Goal: Transaction & Acquisition: Purchase product/service

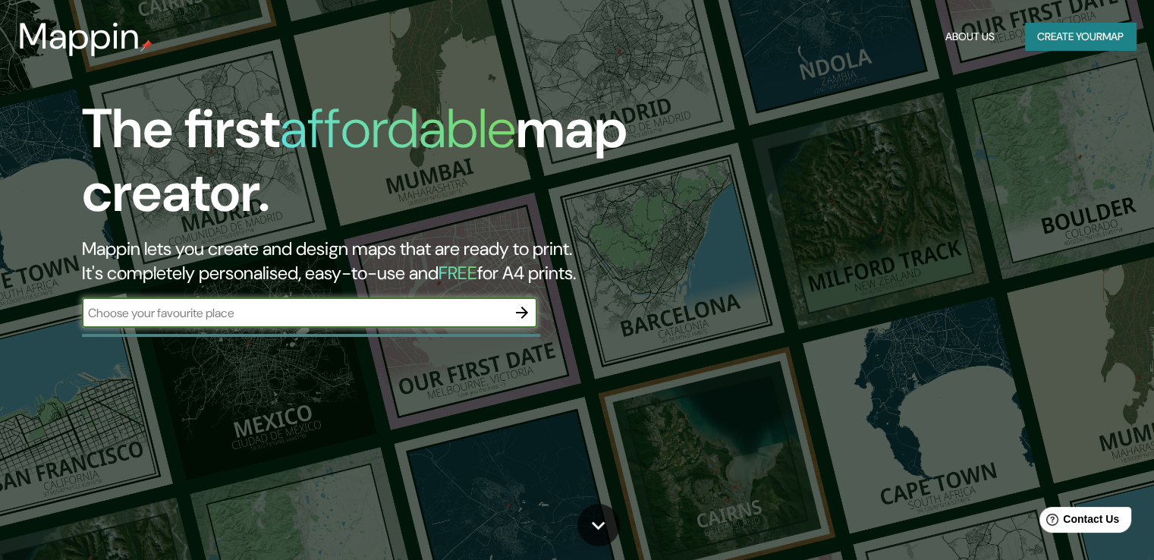
click at [259, 313] on input "text" at bounding box center [294, 312] width 425 height 17
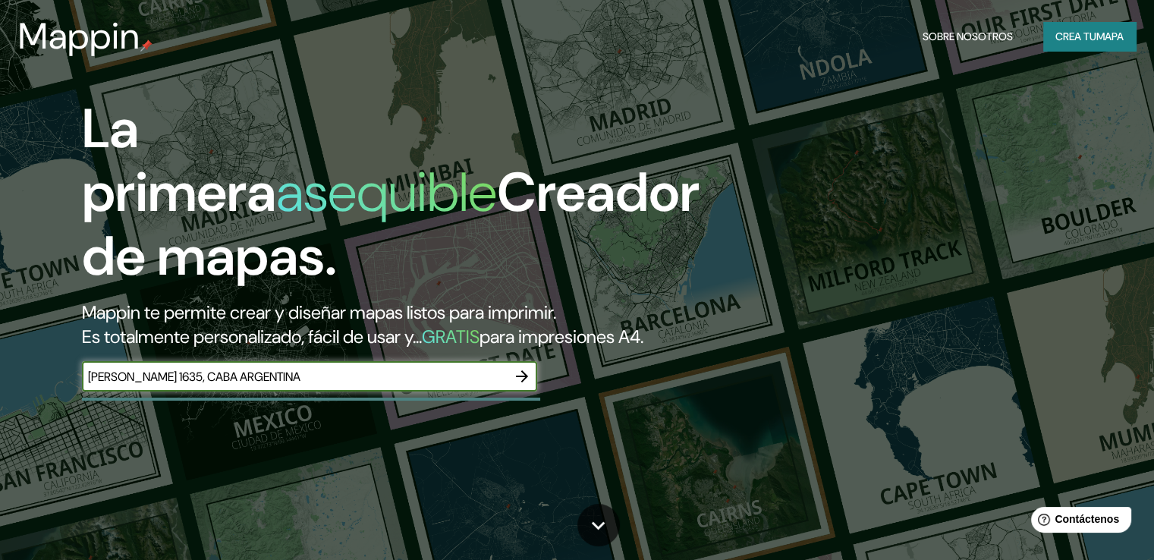
type input "[PERSON_NAME] 1635, CABA ARGENTINA"
click at [523, 382] on icon "button" at bounding box center [522, 376] width 12 height 12
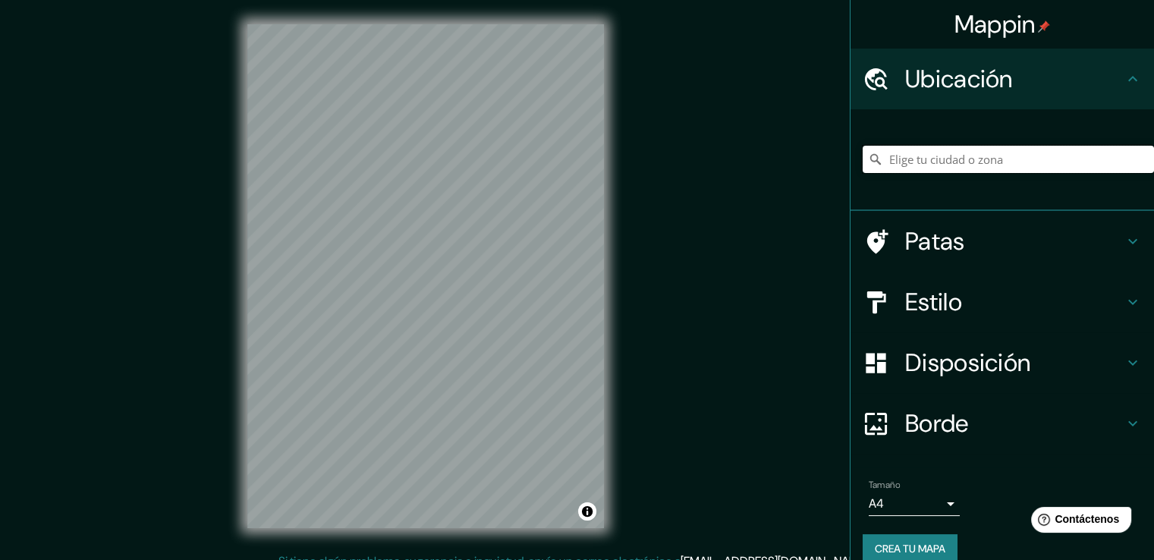
click at [886, 162] on input "Elige tu ciudad o zona" at bounding box center [1008, 159] width 291 height 27
paste input "[PERSON_NAME] 1635, CABA ARGENTINA"
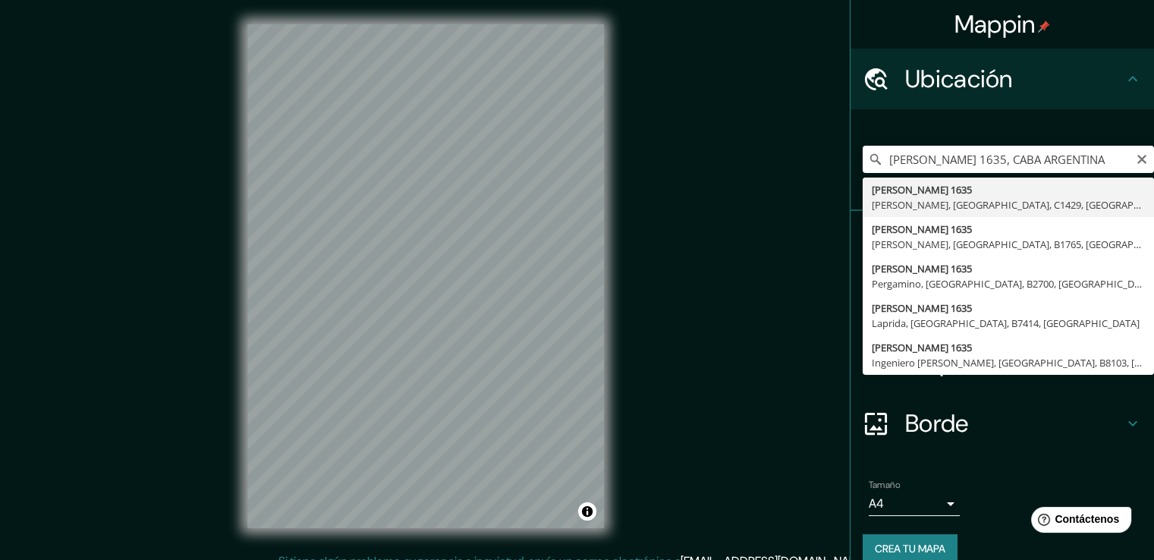
type input "[PERSON_NAME][STREET_ADDRESS][PERSON_NAME]"
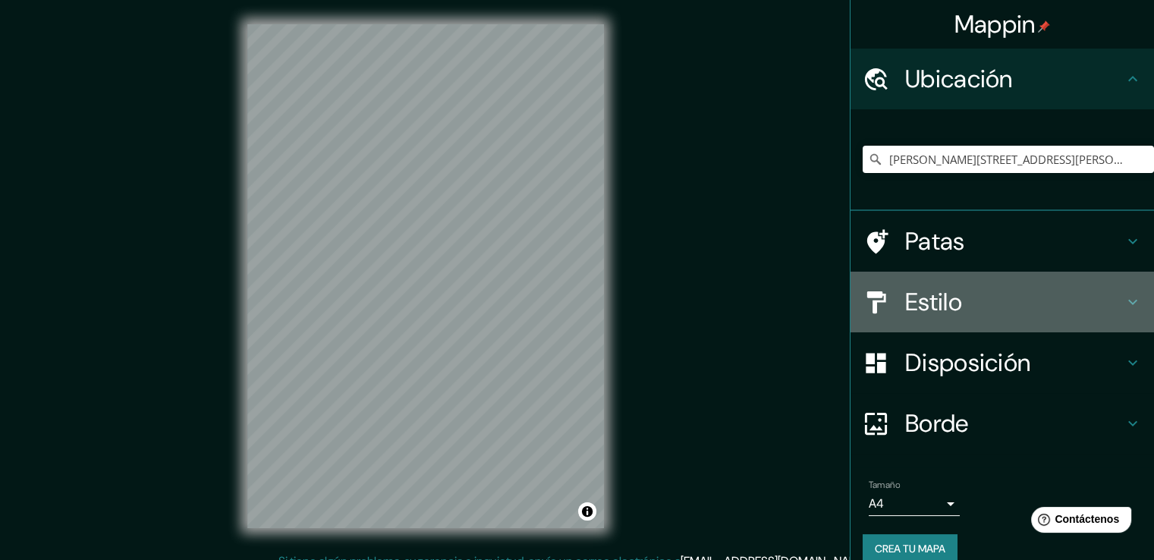
drag, startPoint x: 980, startPoint y: 285, endPoint x: 949, endPoint y: 393, distance: 112.1
click at [980, 285] on div "Estilo" at bounding box center [1001, 302] width 303 height 61
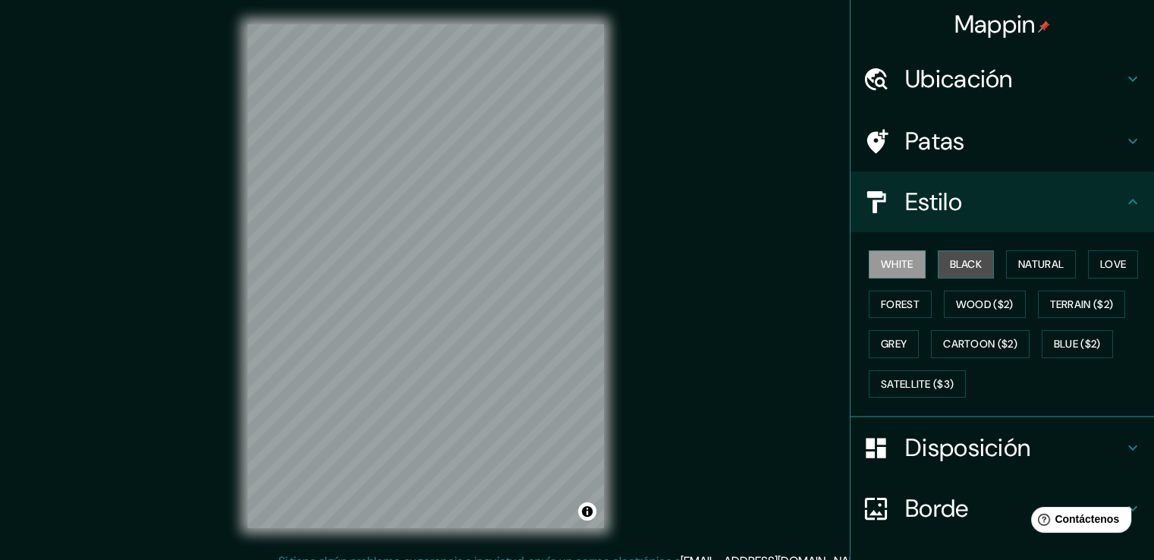
click at [967, 264] on button "Black" at bounding box center [966, 264] width 57 height 28
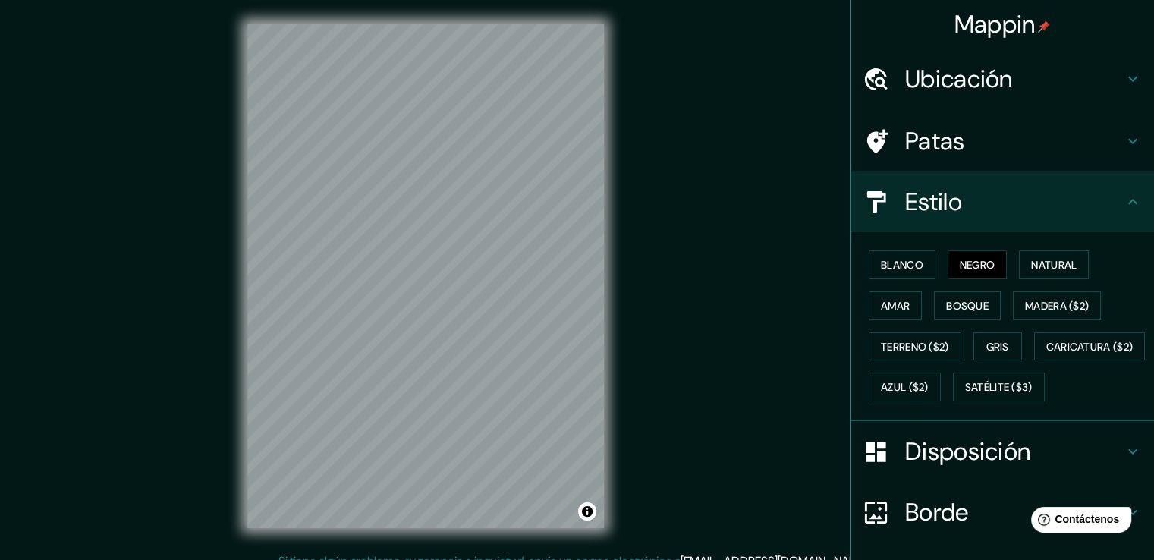
click at [1089, 265] on div "Blanco Negro Natural Amar Bosque Madera ($2) Terreno ($2) Gris Caricatura ($2) …" at bounding box center [1008, 325] width 291 height 163
click at [1082, 264] on button "Natural" at bounding box center [1054, 264] width 70 height 29
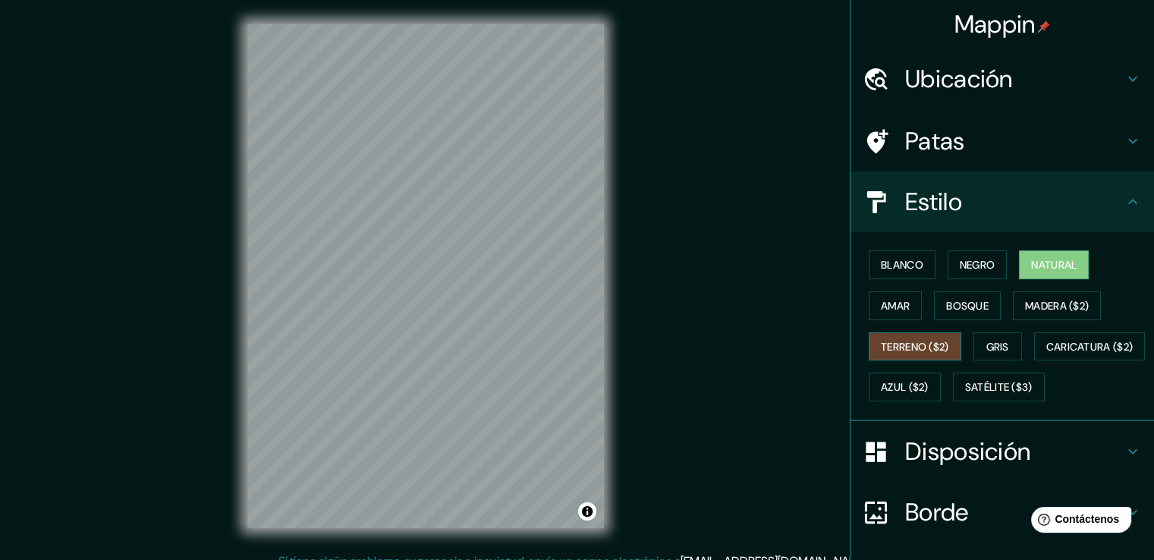
click at [906, 352] on font "Terreno ($2)" at bounding box center [915, 347] width 68 height 20
click at [1000, 347] on font "Gris" at bounding box center [997, 347] width 23 height 14
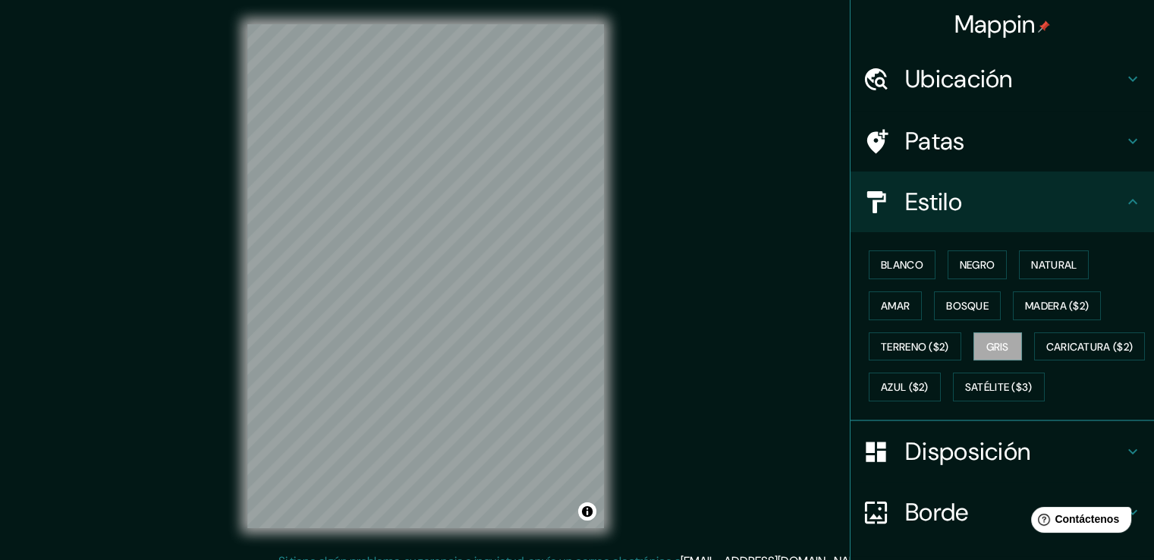
click at [1001, 407] on div "Blanco Negro Natural Amar Bosque Madera ($2) Terreno ($2) Gris Caricatura ($2) …" at bounding box center [1008, 325] width 291 height 163
click at [929, 384] on font "Azul ($2)" at bounding box center [905, 388] width 48 height 14
click at [965, 395] on font "Satélite ($3)" at bounding box center [999, 388] width 68 height 14
click at [891, 304] on font "Amar" at bounding box center [895, 306] width 29 height 14
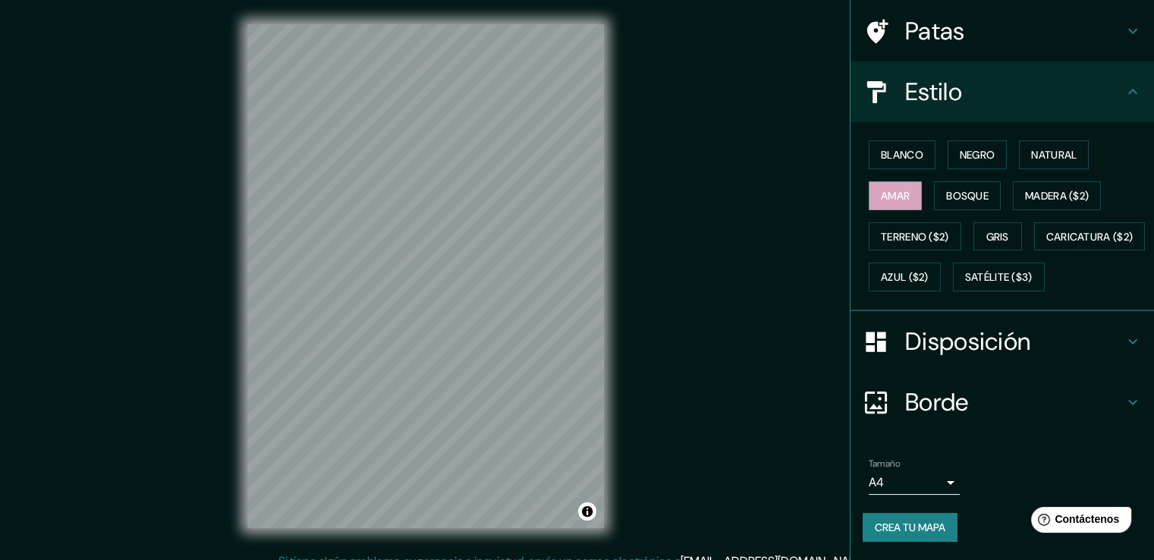
scroll to position [71, 0]
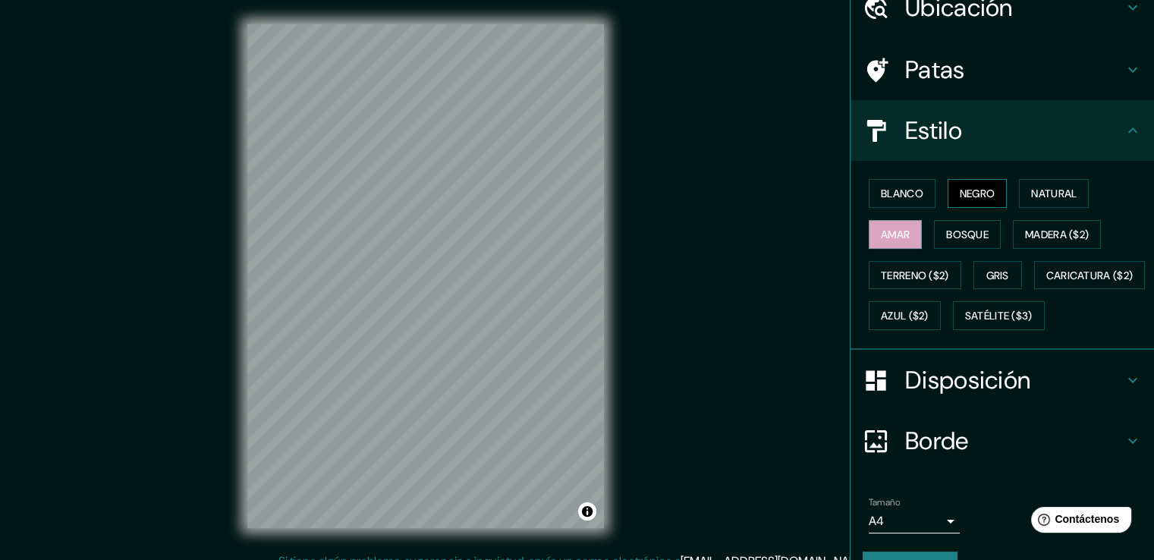
click at [974, 179] on button "Negro" at bounding box center [978, 193] width 60 height 29
click at [1065, 190] on font "Natural" at bounding box center [1054, 194] width 46 height 14
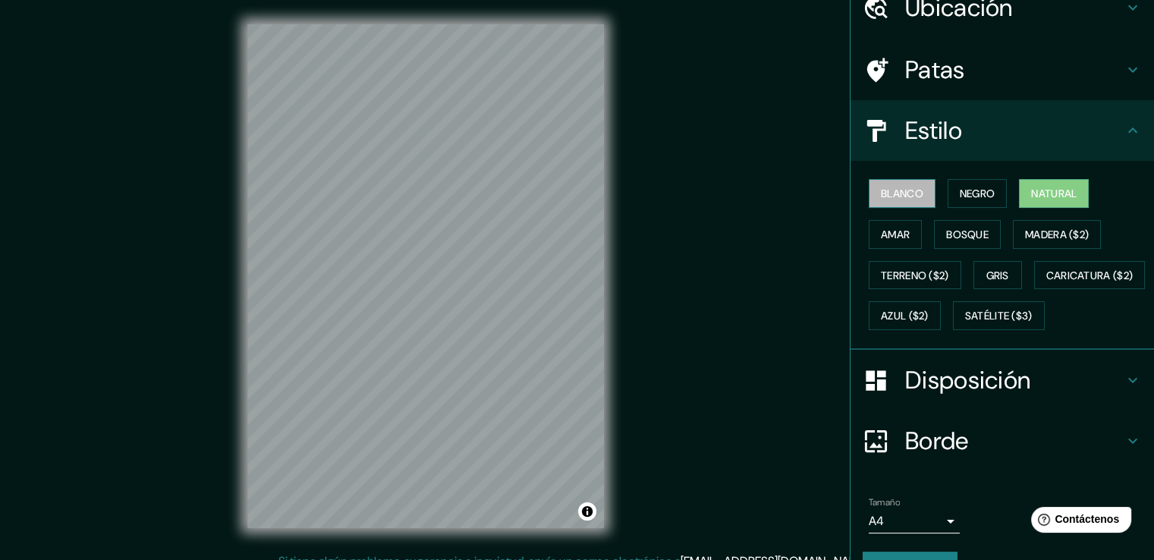
click at [886, 184] on font "Blanco" at bounding box center [902, 194] width 42 height 20
click at [1053, 188] on font "Natural" at bounding box center [1054, 194] width 46 height 14
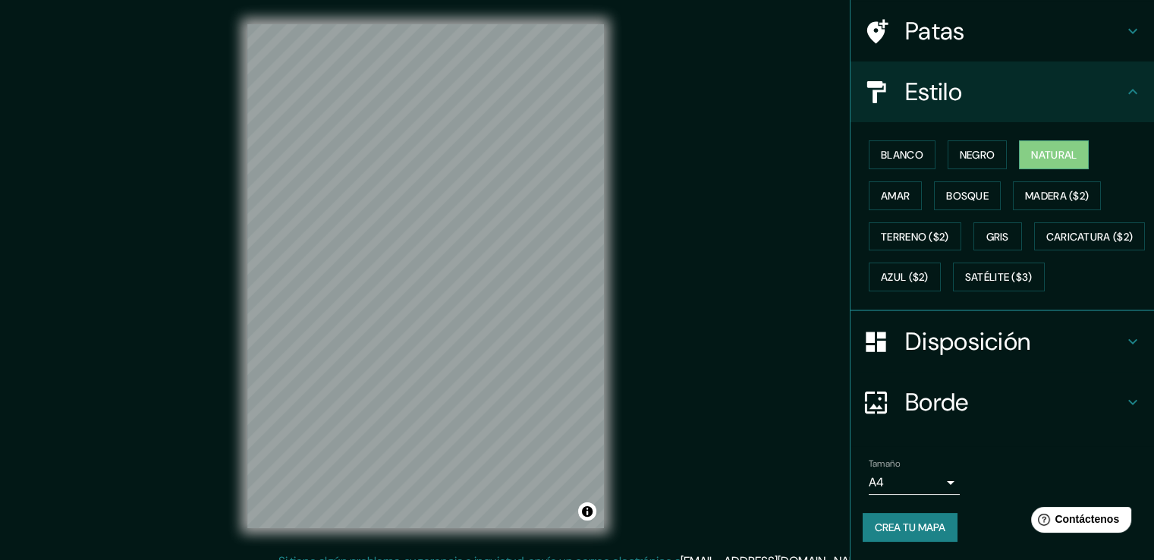
scroll to position [17, 0]
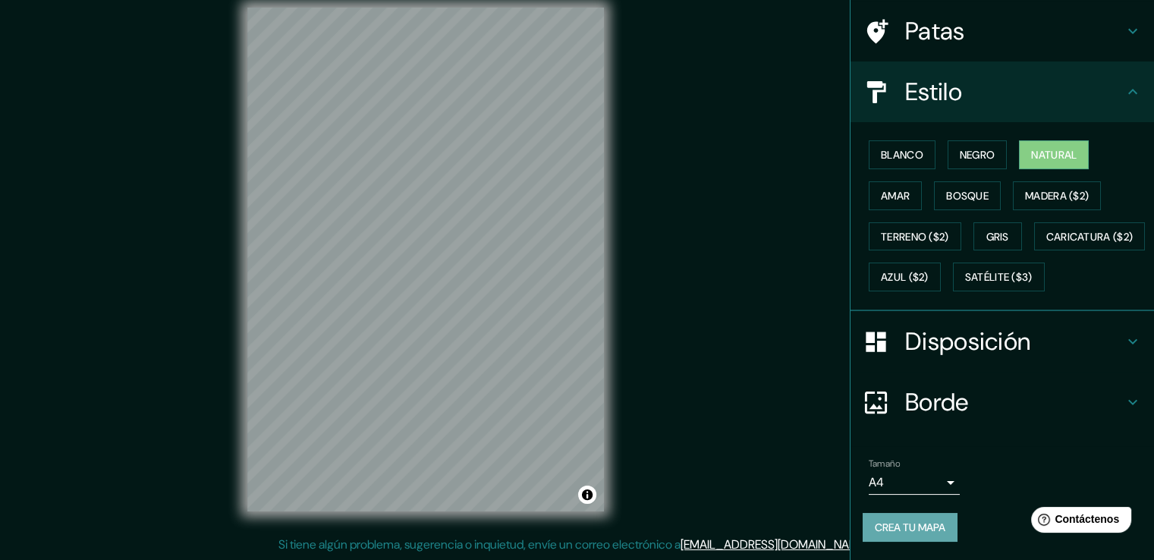
drag, startPoint x: 863, startPoint y: 520, endPoint x: 869, endPoint y: 511, distance: 11.2
click at [875, 520] on font "Crea tu mapa" at bounding box center [910, 527] width 71 height 14
click at [886, 472] on body "Mappin Ubicación [PERSON_NAME][STREET_ADDRESS][PERSON_NAME] Patas Estilo Blanco…" at bounding box center [577, 263] width 1154 height 560
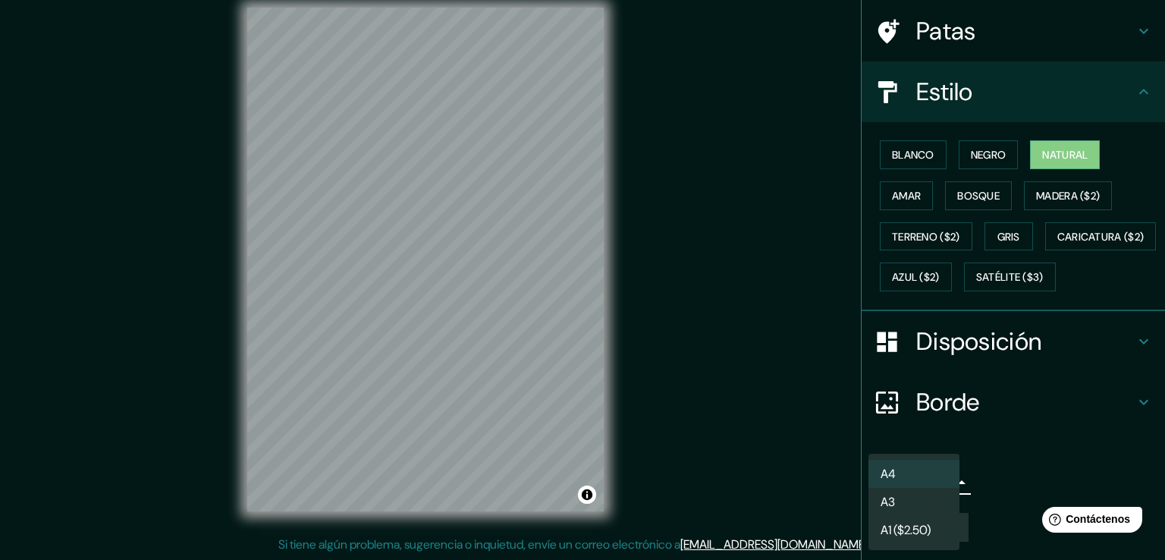
click at [898, 487] on ul "A4 A3 A1 ($2.50)" at bounding box center [914, 502] width 91 height 96
click at [895, 465] on font "A4" at bounding box center [888, 470] width 15 height 16
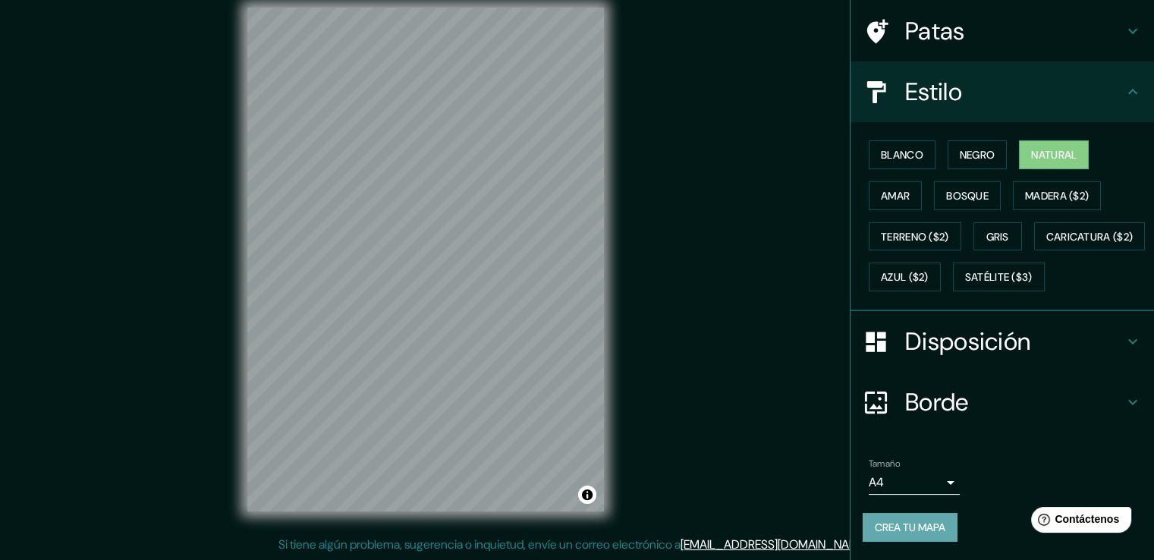
click at [897, 524] on font "Crea tu mapa" at bounding box center [910, 527] width 71 height 14
click at [891, 526] on font "Crea tu mapa" at bounding box center [910, 527] width 71 height 14
click at [929, 341] on font "Disposición" at bounding box center [967, 341] width 125 height 32
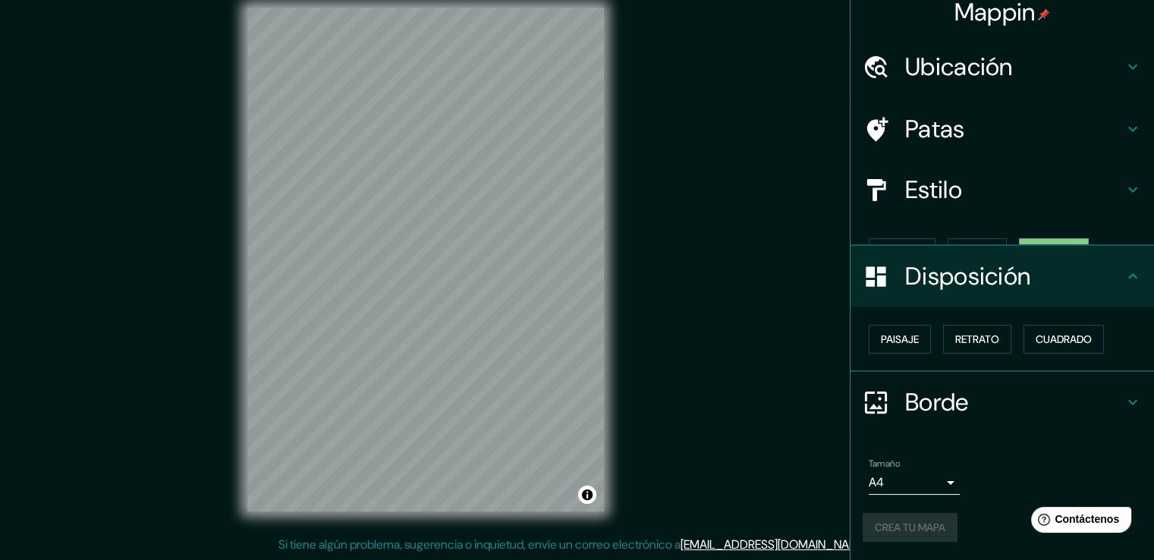
scroll to position [0, 0]
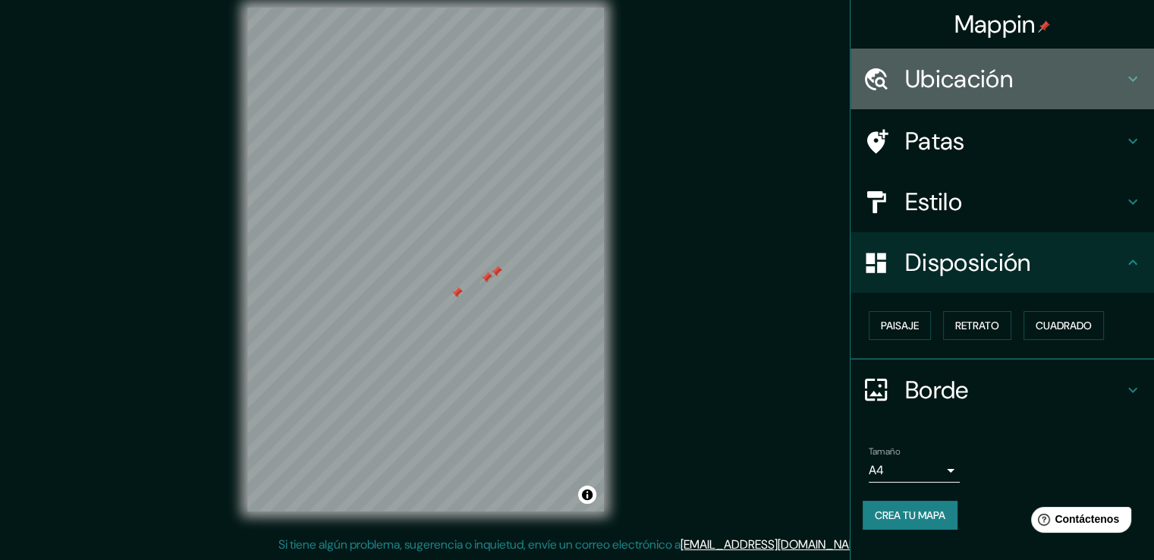
click at [942, 91] on font "Ubicación" at bounding box center [959, 79] width 108 height 32
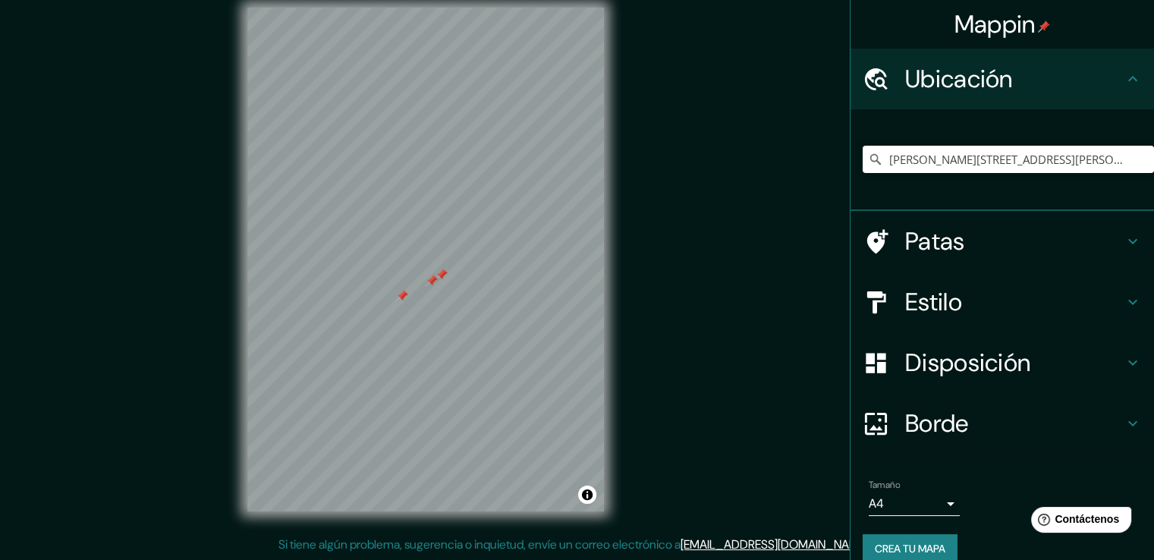
drag, startPoint x: 455, startPoint y: 295, endPoint x: 401, endPoint y: 298, distance: 54.7
click at [401, 298] on div at bounding box center [402, 296] width 12 height 12
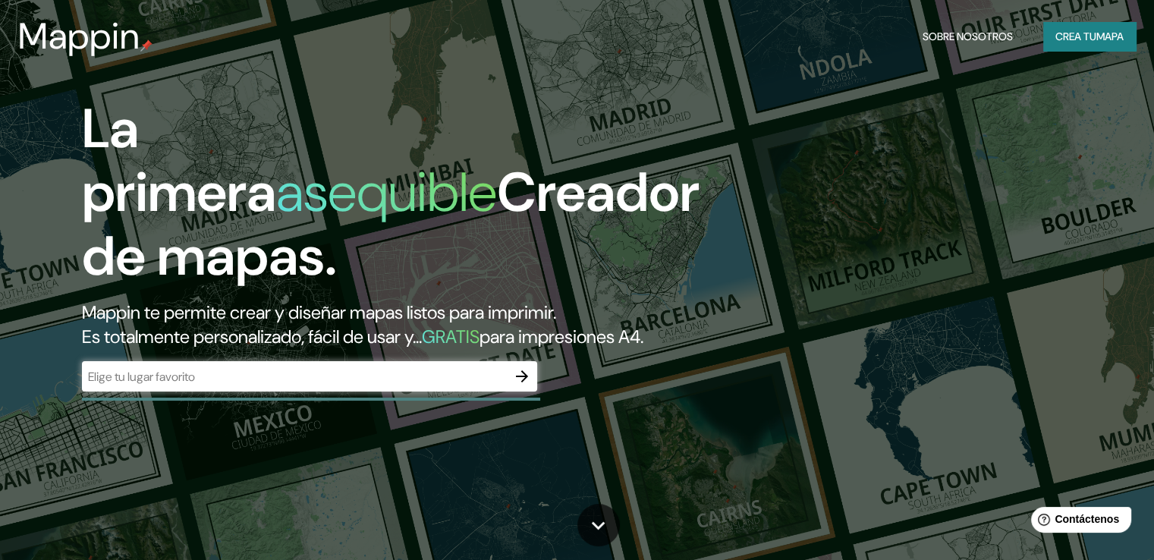
click at [284, 388] on div "​" at bounding box center [309, 376] width 455 height 30
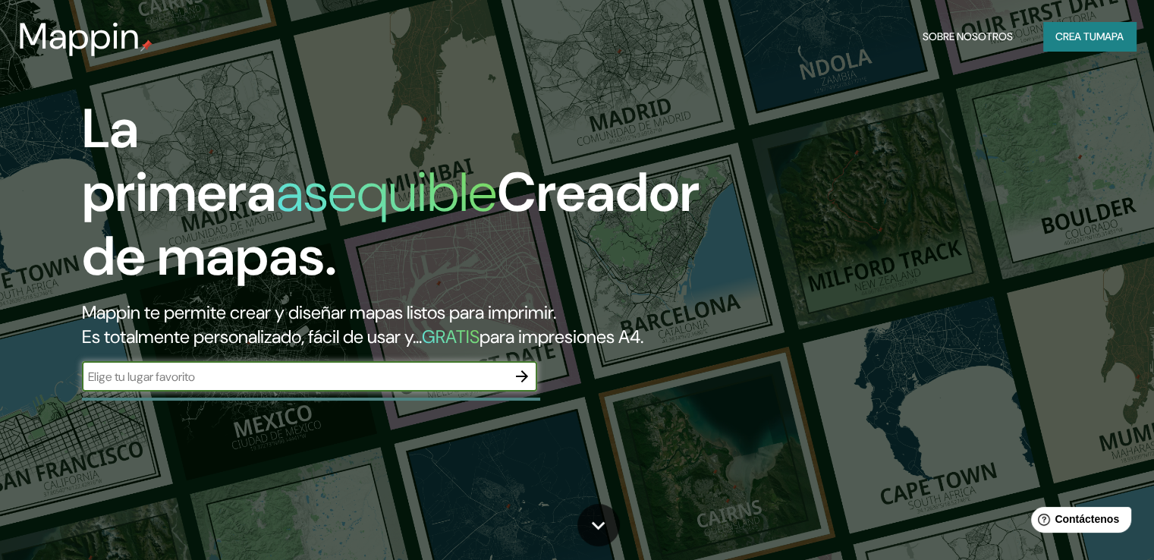
paste input "[PERSON_NAME] 1635, CABA ARGENTINA"
type input "[PERSON_NAME] 1635, CABA ARGENTINA"
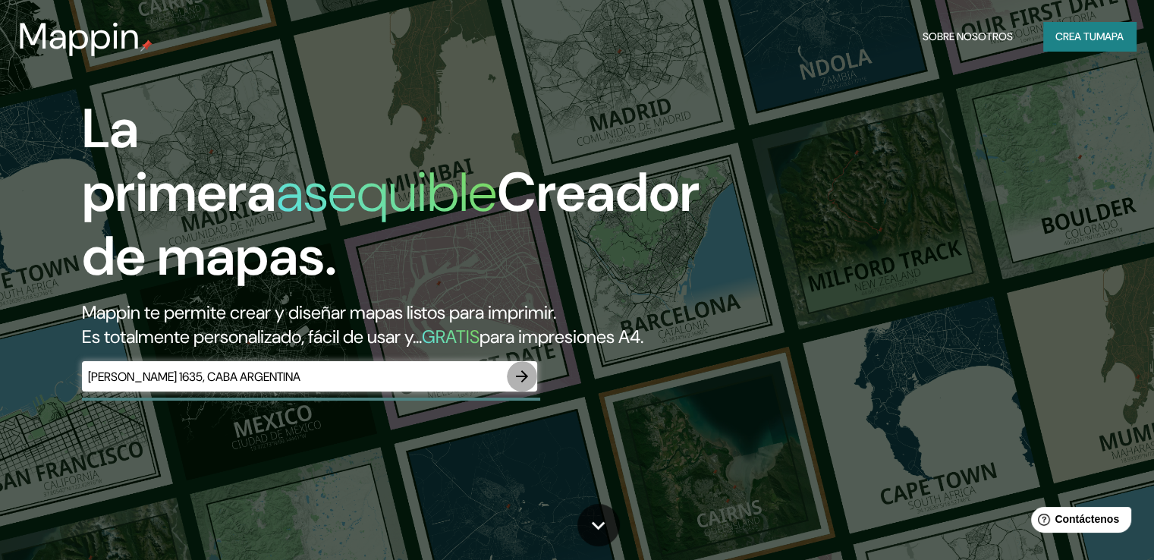
click at [534, 391] on button "button" at bounding box center [522, 376] width 30 height 30
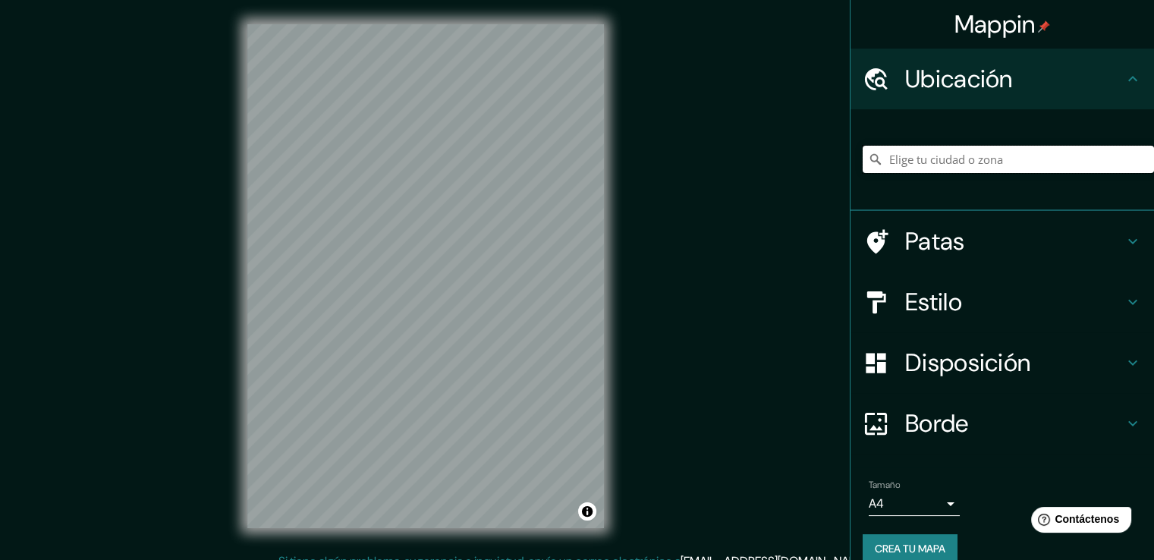
click at [1038, 148] on input "Elige tu ciudad o zona" at bounding box center [1008, 159] width 291 height 27
paste input "[PERSON_NAME] 1635, CABA ARGENTINA"
type input "[PERSON_NAME][STREET_ADDRESS][PERSON_NAME]"
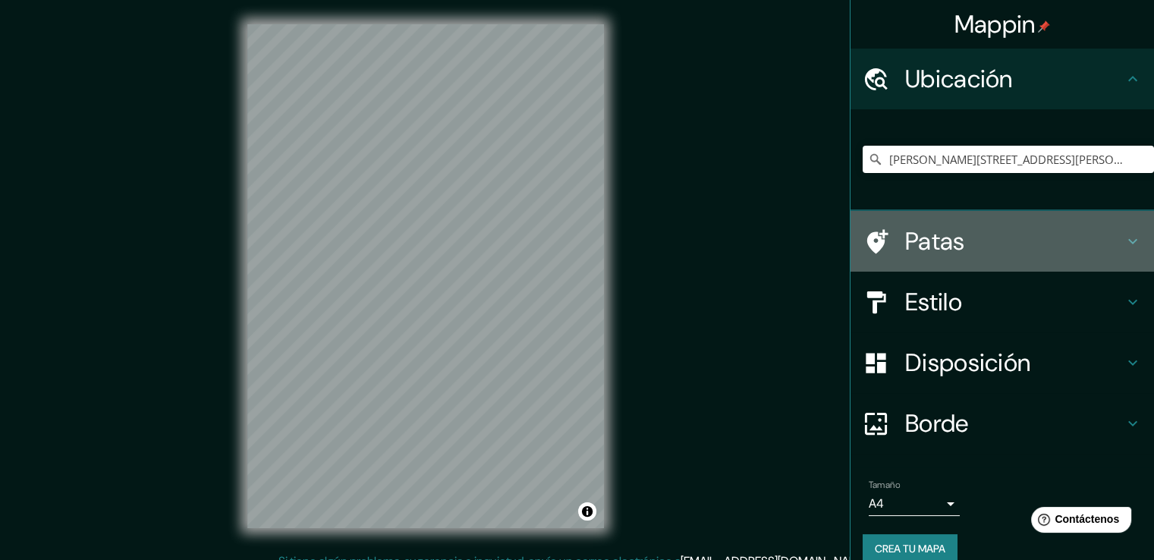
click at [954, 237] on h4 "Patas" at bounding box center [1014, 241] width 218 height 30
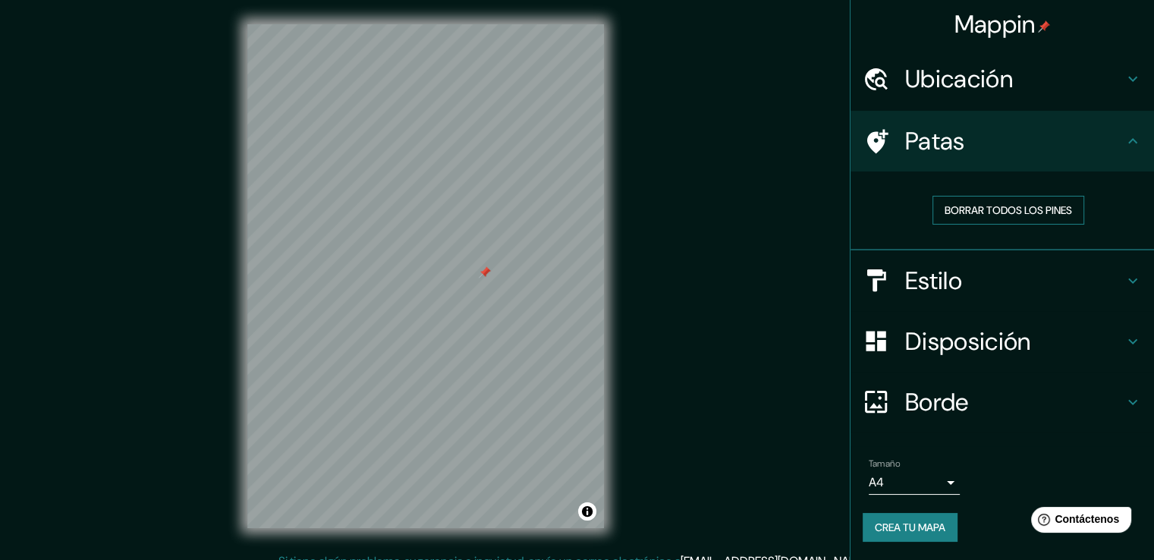
click at [1042, 210] on font "Borrar todos los pines" at bounding box center [1008, 210] width 127 height 14
click at [920, 536] on button "Crea tu mapa" at bounding box center [910, 527] width 95 height 29
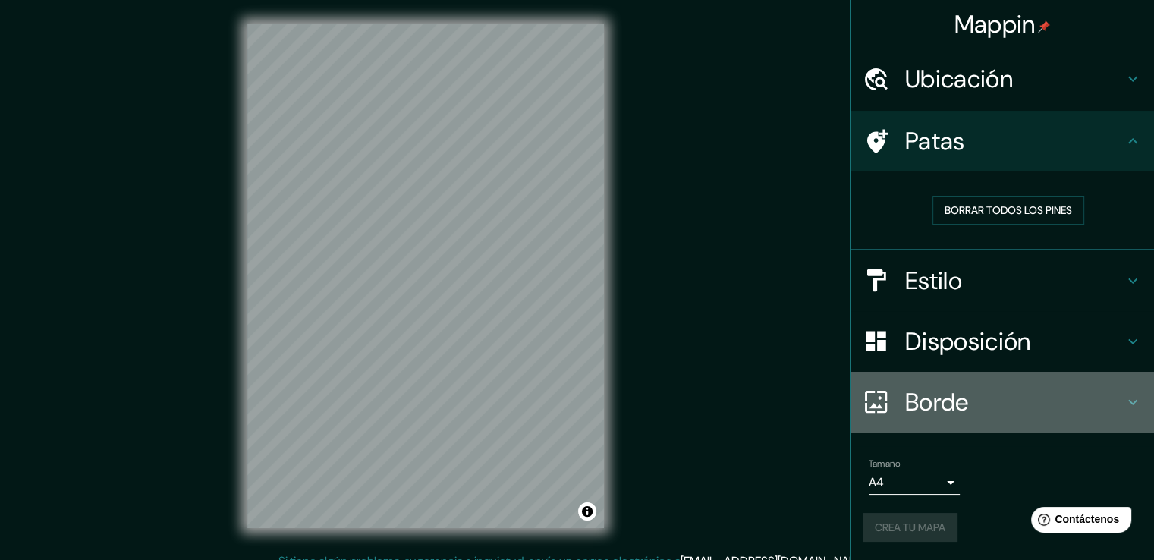
click at [909, 395] on font "Borde" at bounding box center [937, 402] width 64 height 32
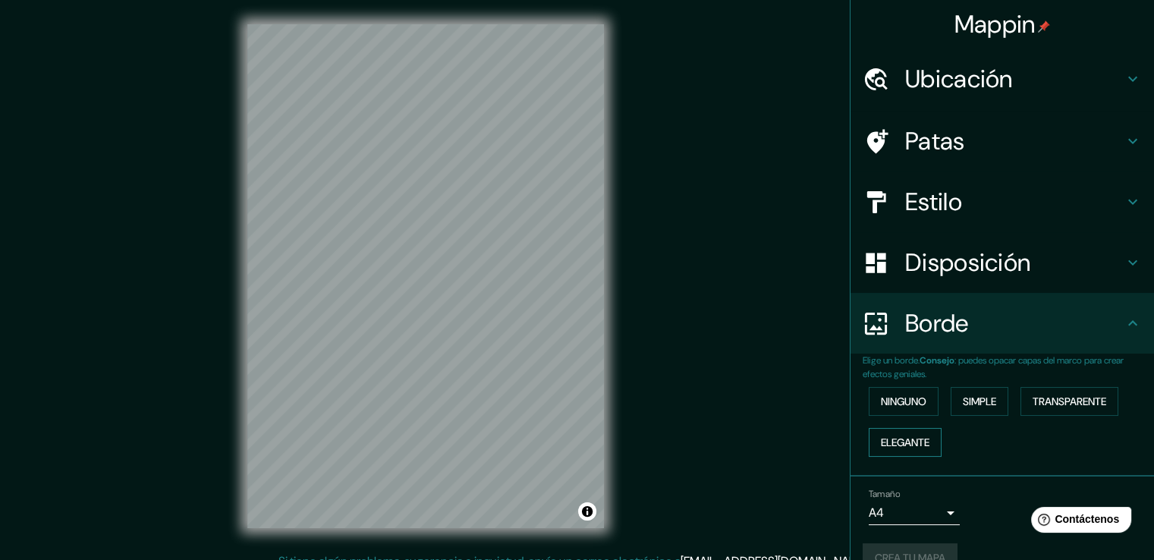
scroll to position [28, 0]
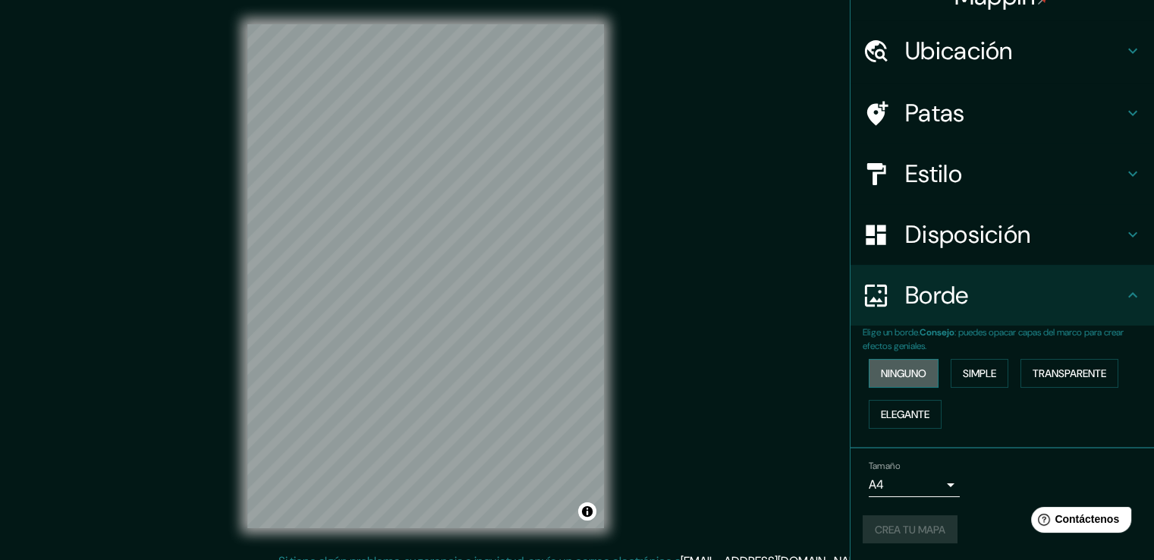
click at [907, 363] on font "Ninguno" at bounding box center [904, 373] width 46 height 20
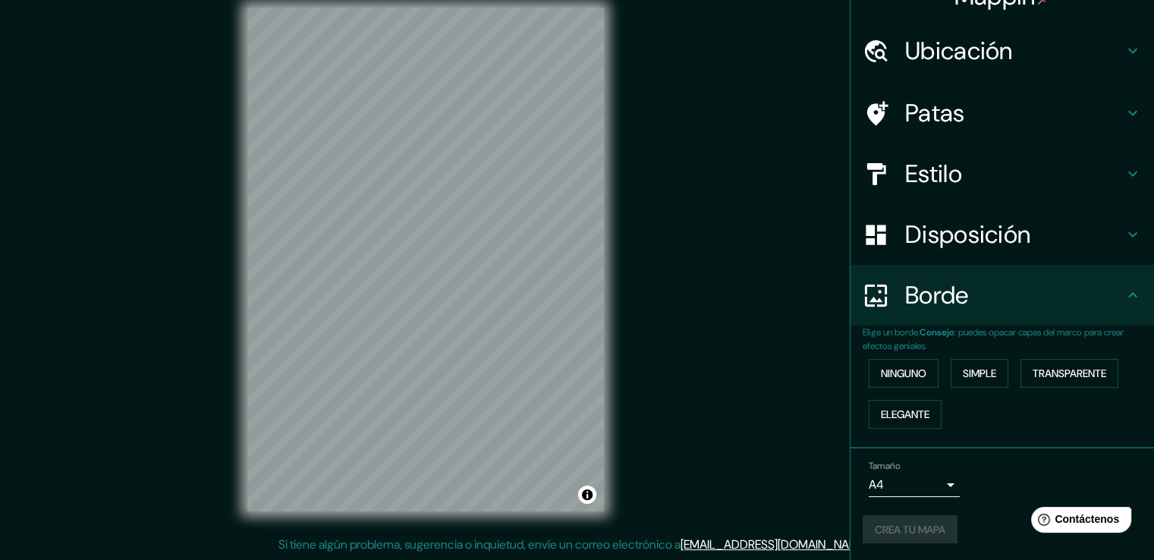
scroll to position [0, 0]
